Goal: Task Accomplishment & Management: Complete application form

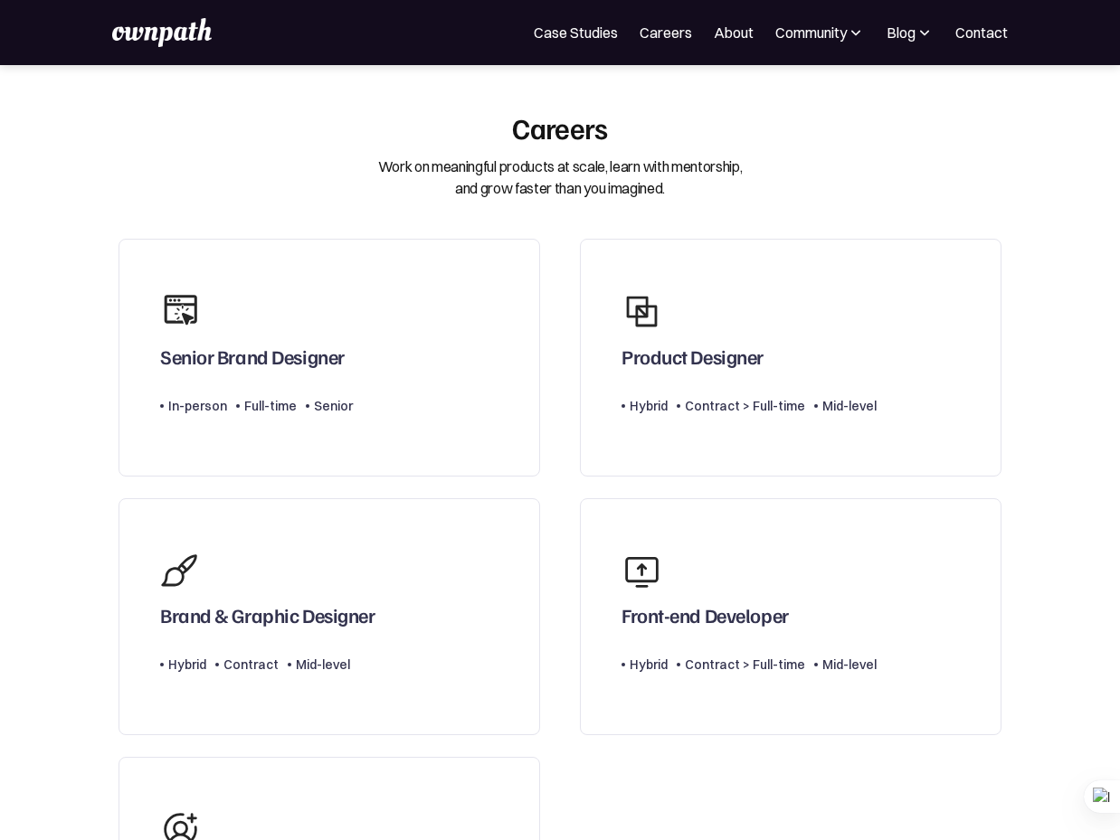
click at [680, 362] on div "Product Designer" at bounding box center [692, 357] width 142 height 24
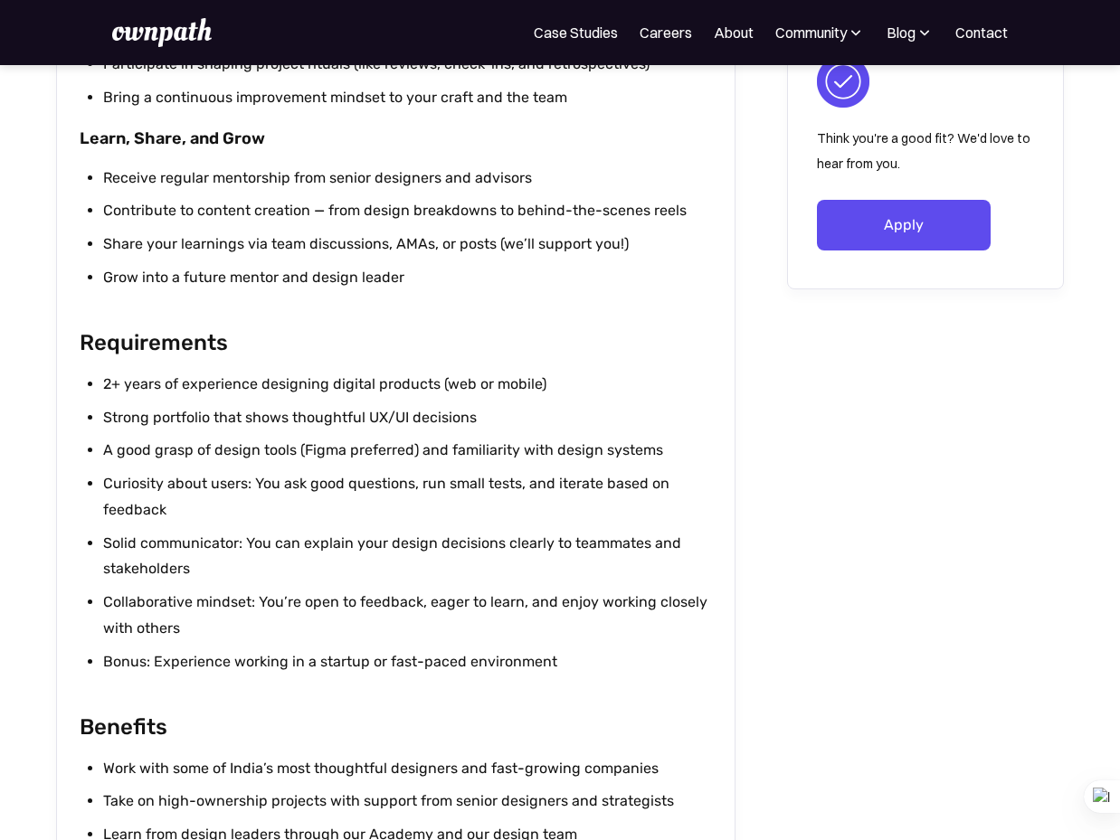
scroll to position [1595, 0]
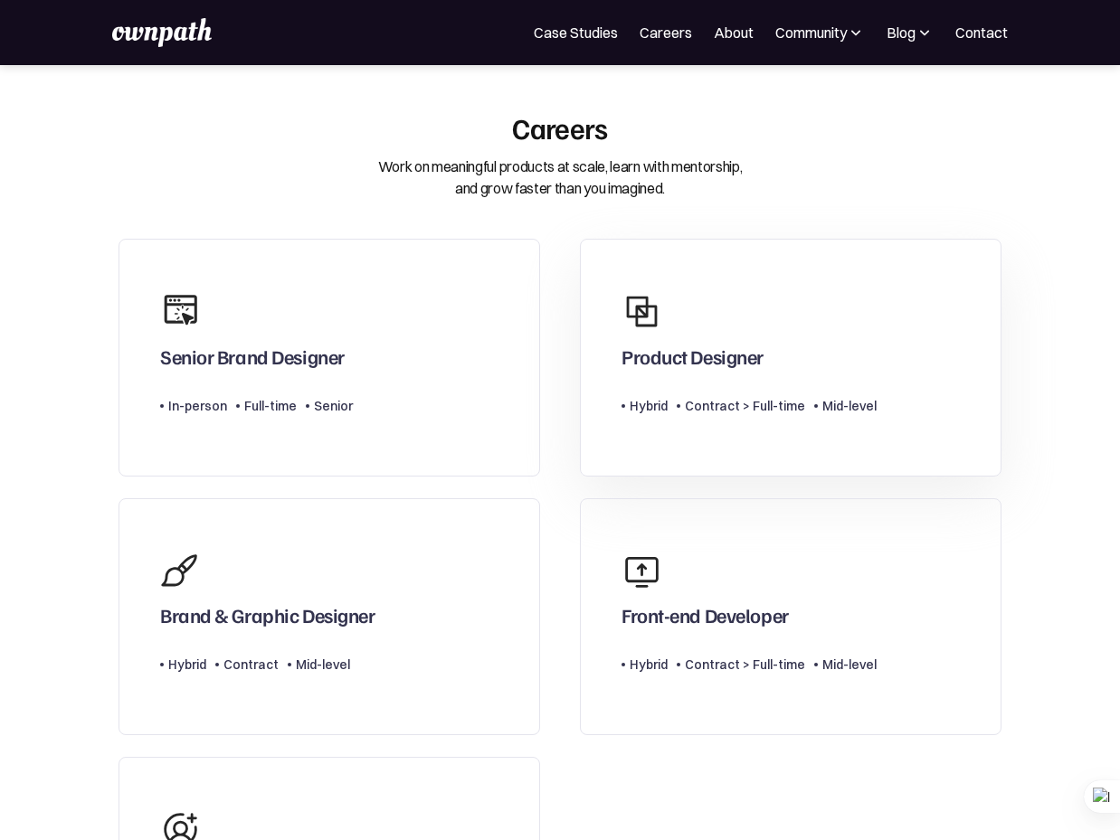
click at [676, 372] on div "Product Designer Type Level Hybrid Contract > Full-time Mid-level" at bounding box center [748, 358] width 255 height 146
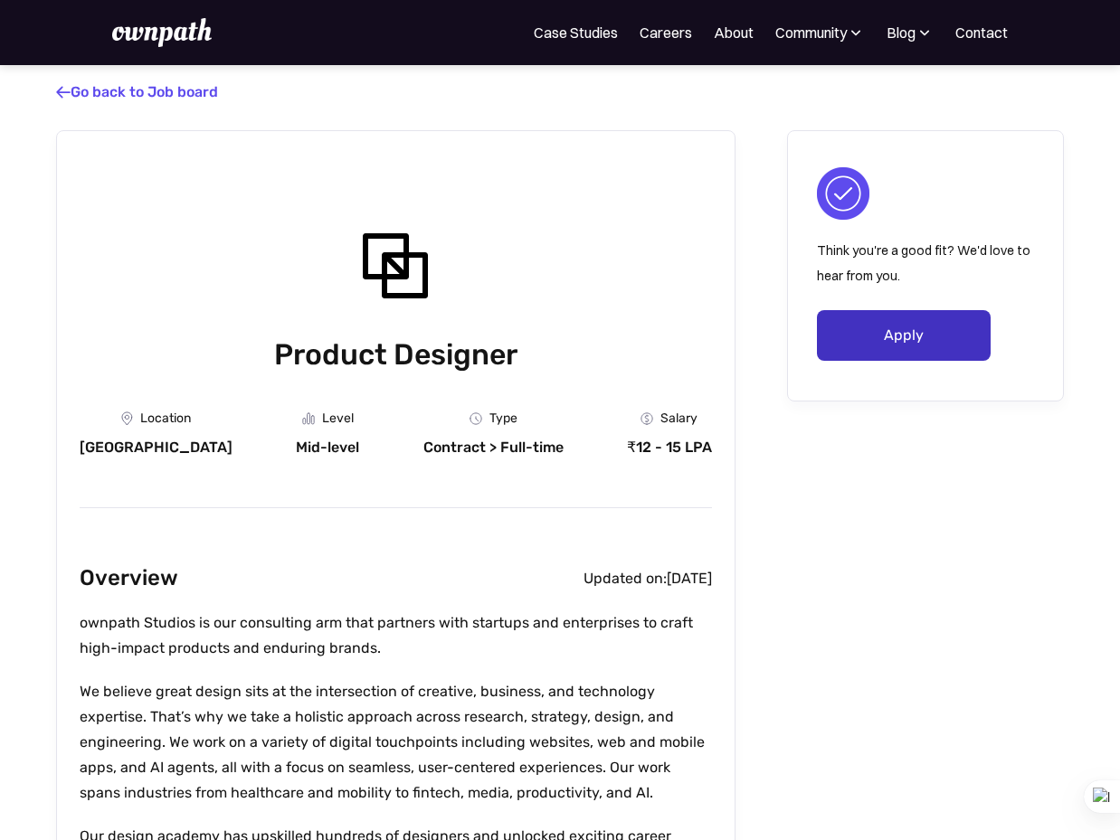
click at [833, 338] on link "Apply" at bounding box center [904, 335] width 174 height 51
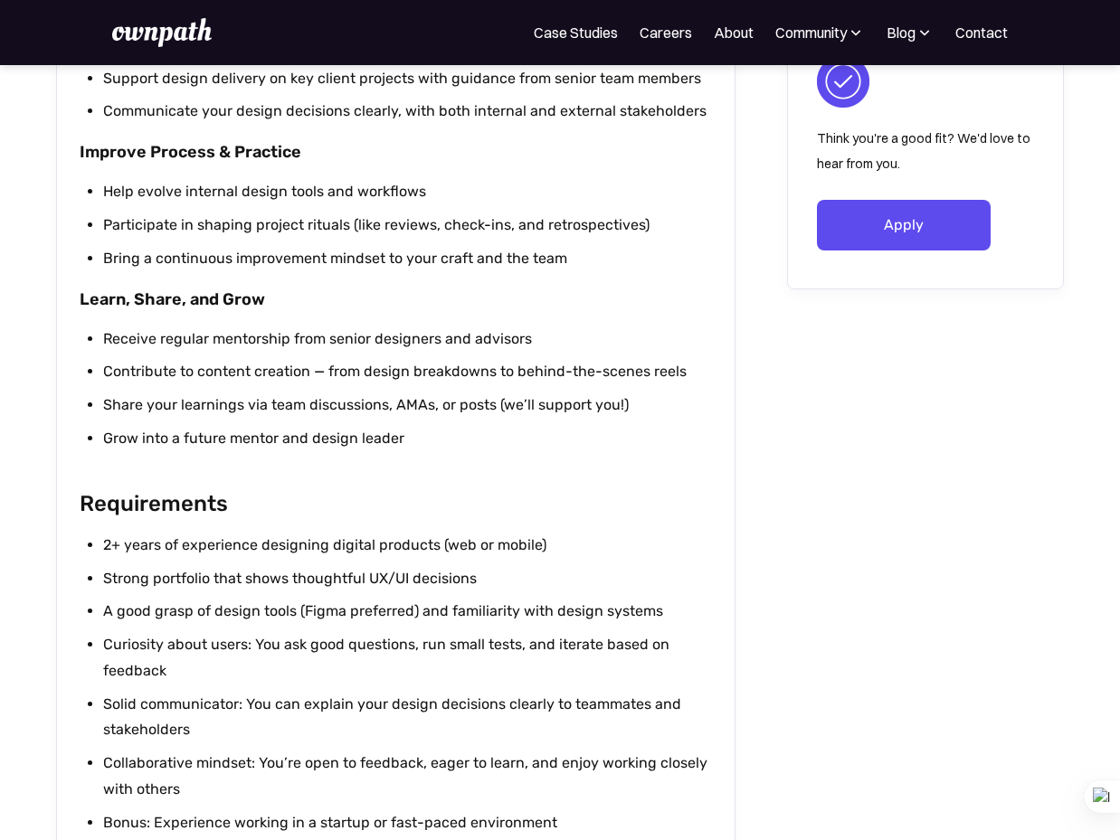
scroll to position [1747, 0]
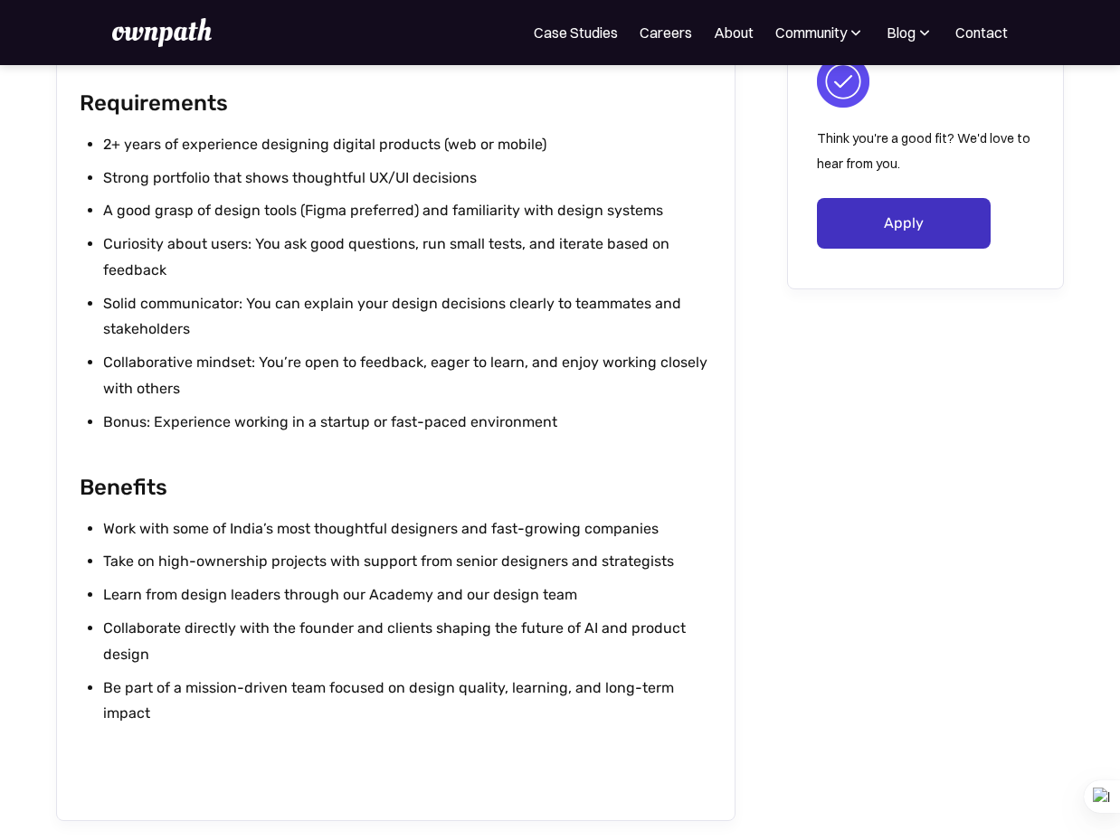
click at [842, 246] on link "Apply" at bounding box center [904, 223] width 174 height 51
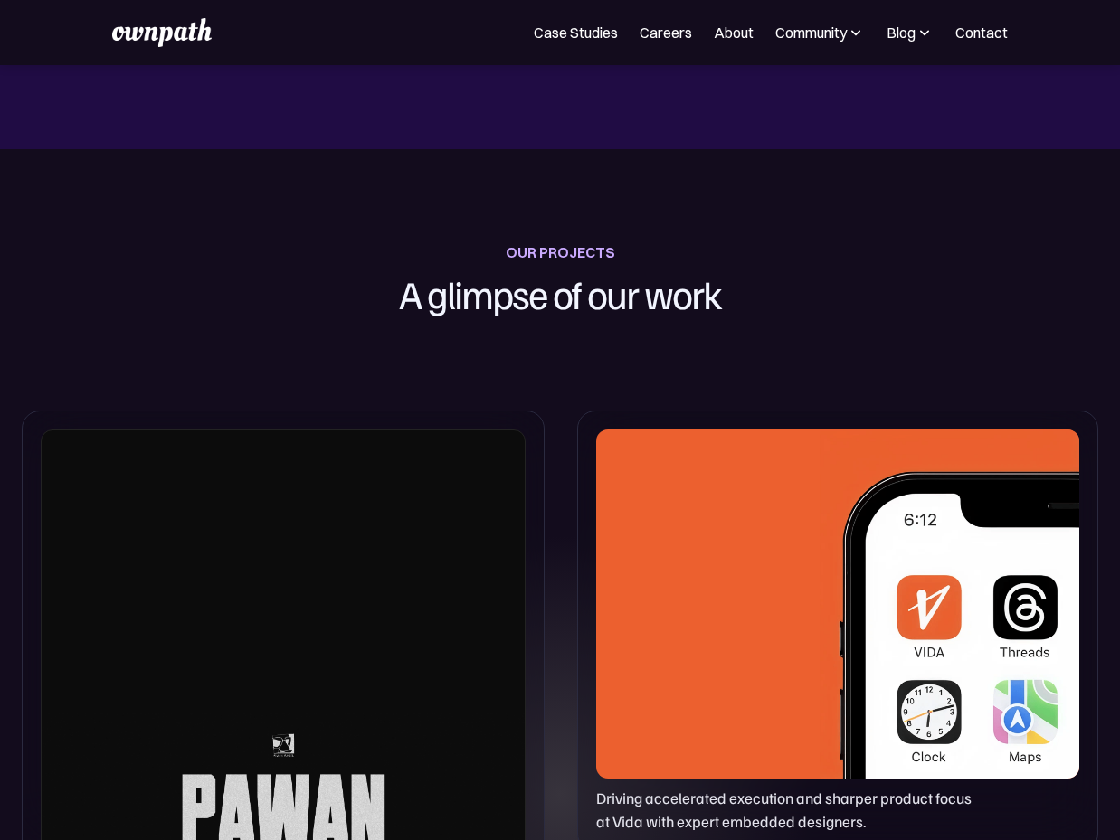
scroll to position [667, 0]
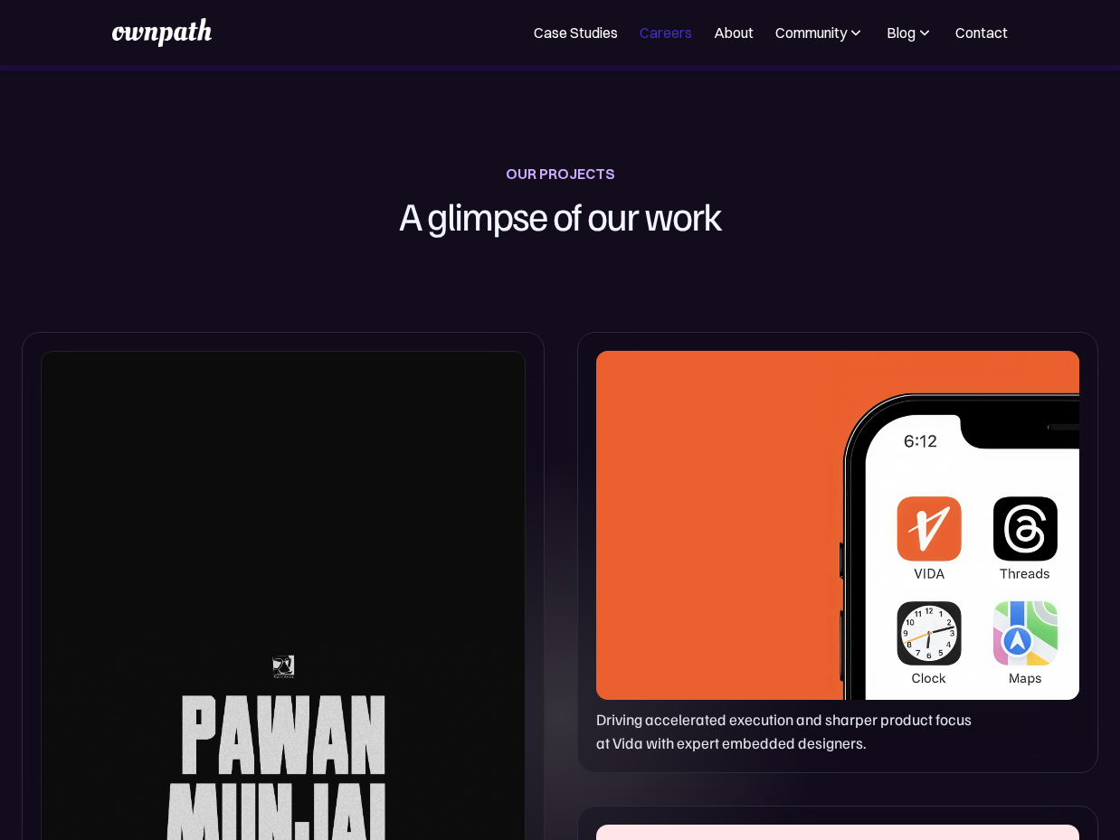
click at [662, 38] on link "Careers" at bounding box center [665, 33] width 52 height 22
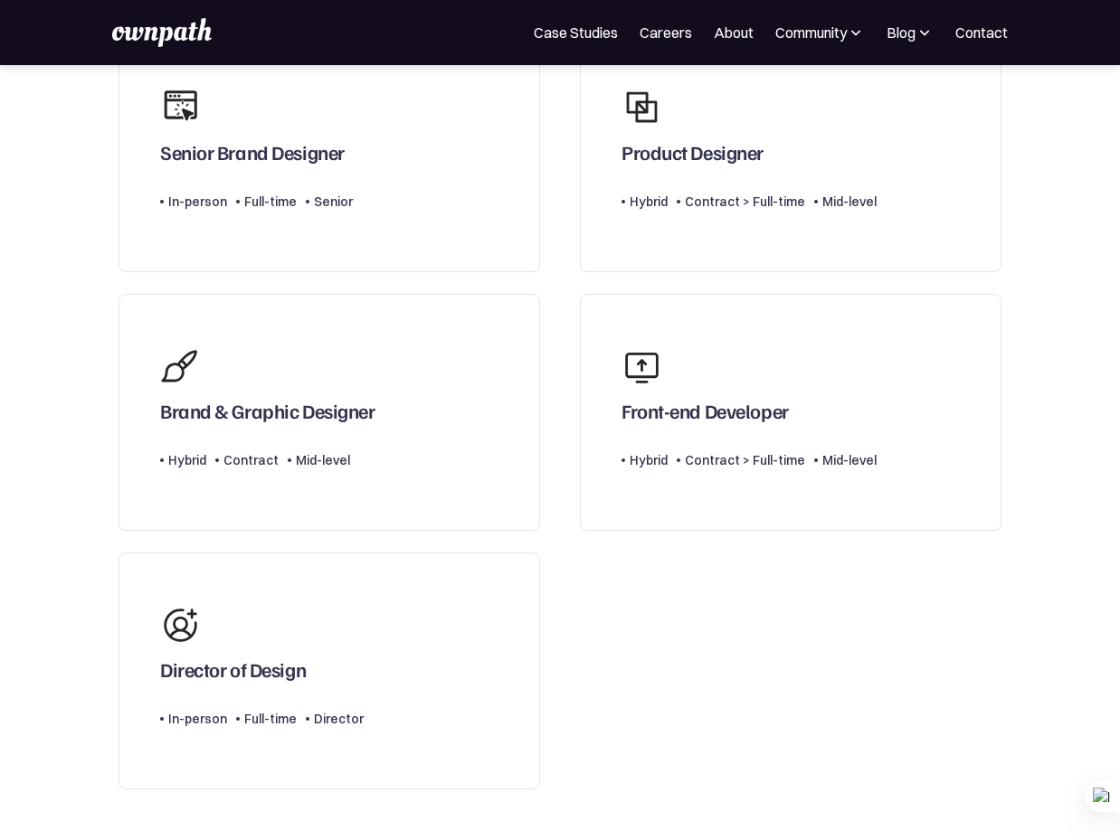
scroll to position [193, 0]
